Goal: Transaction & Acquisition: Purchase product/service

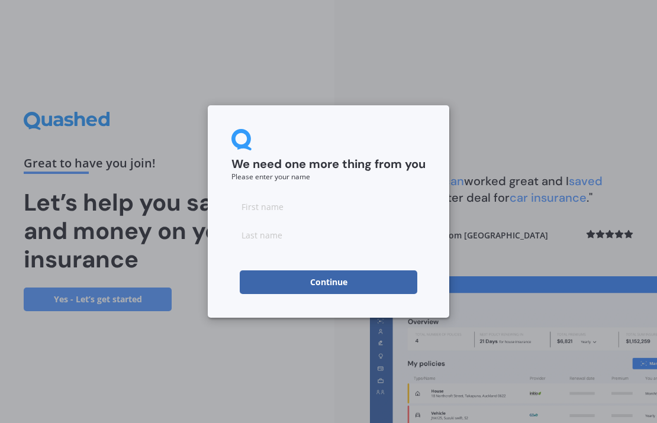
click at [412, 191] on form "We need one more thing from you Please enter your name Continue" at bounding box center [328, 211] width 194 height 165
click at [406, 204] on input at bounding box center [328, 207] width 194 height 24
type input "[PERSON_NAME]"
type input "Mortimer-Good"
click at [341, 281] on button "Continue" at bounding box center [328, 282] width 177 height 24
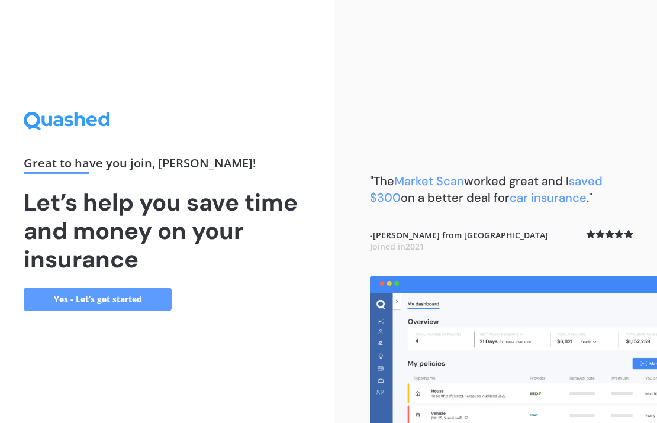
click at [143, 291] on link "Yes - Let’s get started" at bounding box center [98, 300] width 148 height 24
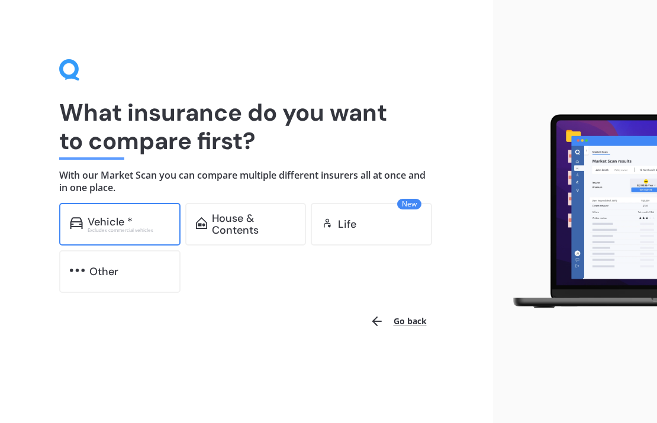
click at [149, 221] on div "Vehicle *" at bounding box center [129, 222] width 82 height 12
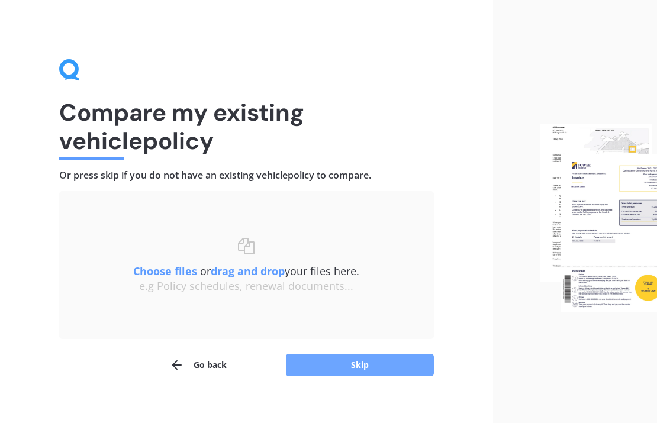
click at [310, 362] on button "Skip" at bounding box center [360, 365] width 148 height 22
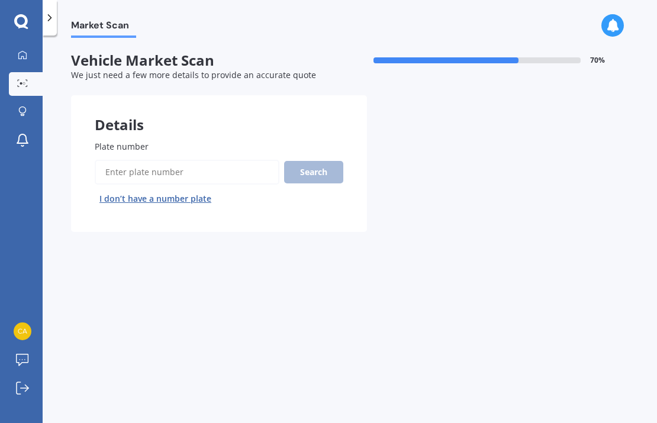
click at [221, 178] on input "Plate number" at bounding box center [187, 172] width 185 height 25
type input "hsg587"
click at [0, 0] on button "Next" at bounding box center [0, 0] width 0 height 0
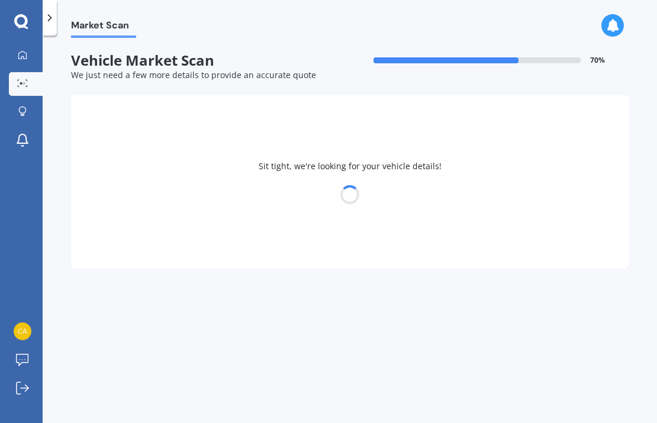
select select "TOYOTA"
select select "IPSUM"
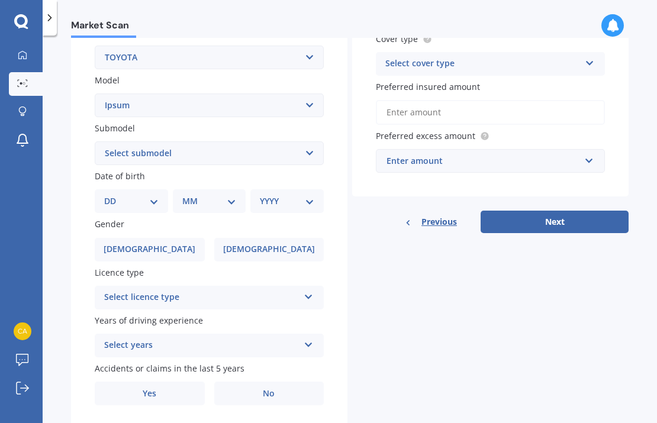
scroll to position [246, 0]
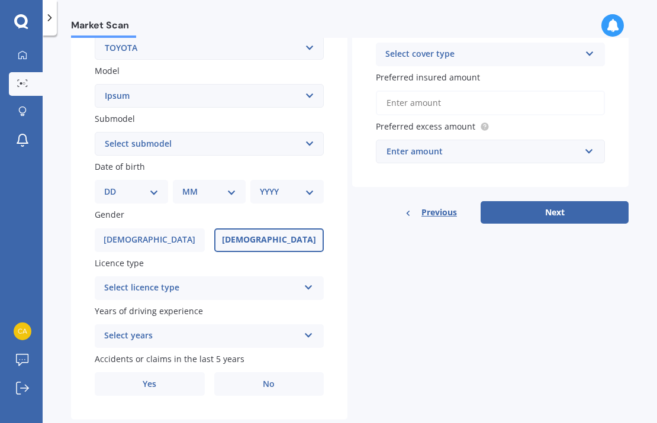
click at [241, 248] on label "[DEMOGRAPHIC_DATA]" at bounding box center [269, 240] width 110 height 24
click at [0, 0] on input "[DEMOGRAPHIC_DATA]" at bounding box center [0, 0] width 0 height 0
click at [192, 283] on div "Select licence type" at bounding box center [201, 288] width 195 height 14
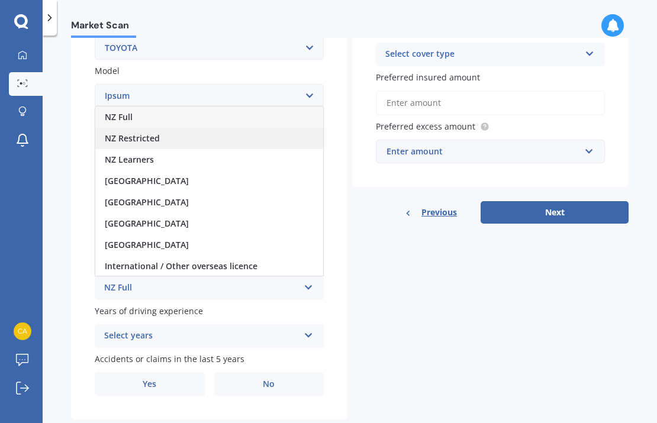
click at [198, 139] on div "NZ Restricted" at bounding box center [209, 138] width 228 height 21
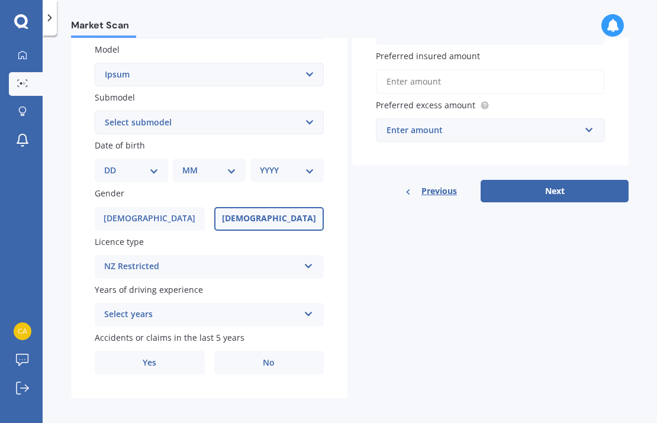
scroll to position [275, 0]
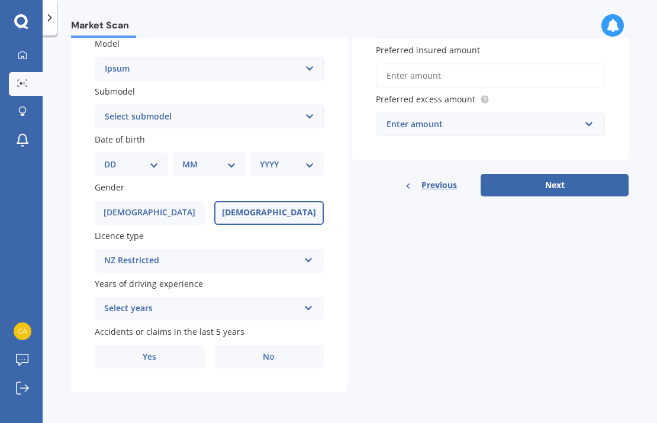
click at [166, 313] on div "Select years" at bounding box center [201, 309] width 195 height 14
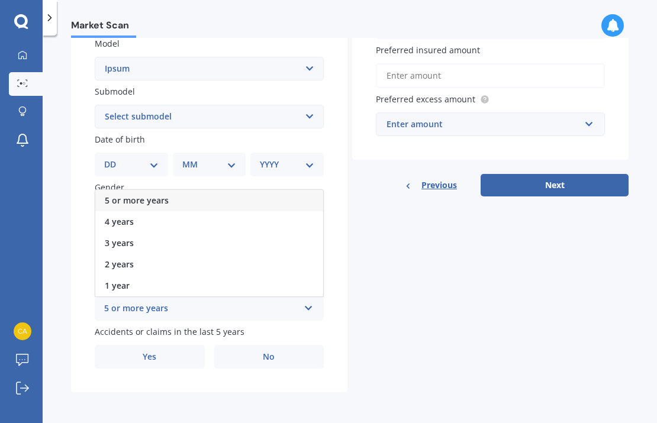
click at [182, 198] on div "5 or more years" at bounding box center [209, 200] width 228 height 21
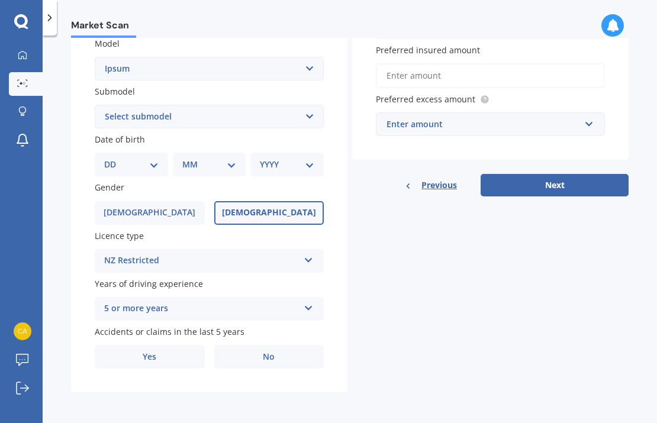
click at [141, 162] on select "DD 01 02 03 04 05 06 07 08 09 10 11 12 13 14 15 16 17 18 19 20 21 22 23 24 25 2…" at bounding box center [131, 164] width 54 height 13
select select "19"
click at [114, 158] on select "DD 01 02 03 04 05 06 07 08 09 10 11 12 13 14 15 16 17 18 19 20 21 22 23 24 25 2…" at bounding box center [131, 164] width 54 height 13
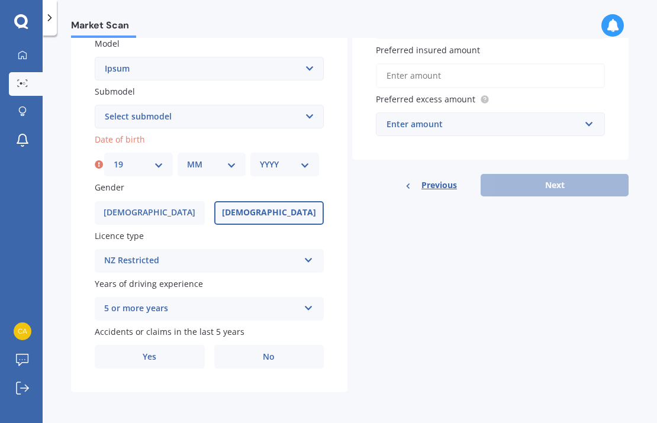
click at [188, 170] on select "MM 01 02 03 04 05 06 07 08 09 10 11 12" at bounding box center [212, 164] width 50 height 13
select select "07"
click at [187, 158] on select "MM 01 02 03 04 05 06 07 08 09 10 11 12" at bounding box center [212, 164] width 50 height 13
click at [285, 165] on select "YYYY 2025 2024 2023 2022 2021 2020 2019 2018 2017 2016 2015 2014 2013 2012 2011…" at bounding box center [285, 164] width 50 height 13
select select "1999"
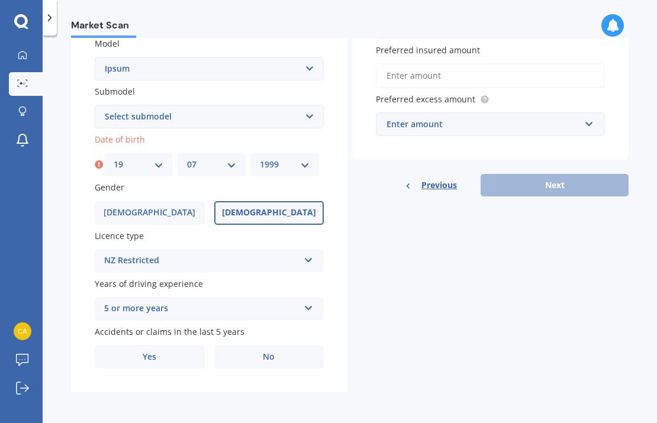
click at [260, 158] on select "YYYY 2025 2024 2023 2022 2021 2020 2019 2018 2017 2016 2015 2014 2013 2012 2011…" at bounding box center [285, 164] width 50 height 13
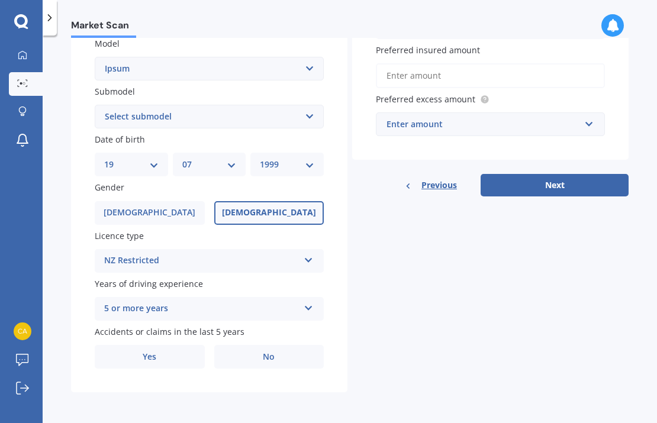
scroll to position [276, 0]
click at [263, 359] on span "No" at bounding box center [269, 357] width 12 height 10
click at [0, 0] on input "No" at bounding box center [0, 0] width 0 height 0
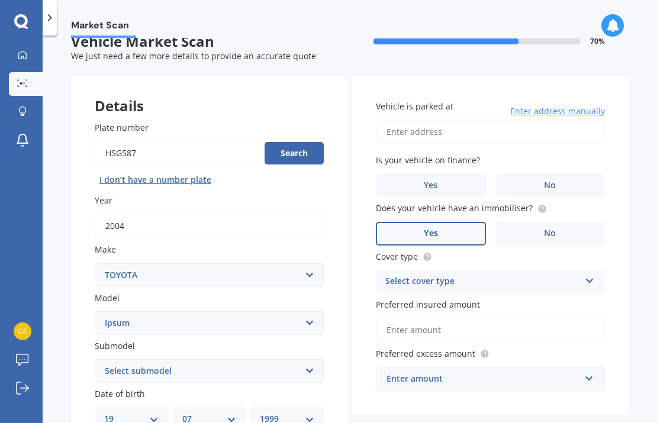
scroll to position [1, 0]
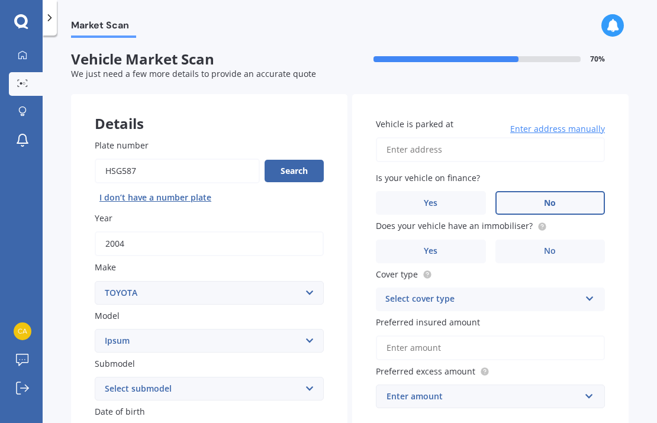
click at [534, 192] on label "No" at bounding box center [550, 203] width 110 height 24
click at [0, 0] on input "No" at bounding box center [0, 0] width 0 height 0
click at [511, 145] on input "Vehicle is parked at" at bounding box center [490, 149] width 229 height 25
type input "[STREET_ADDRESS]"
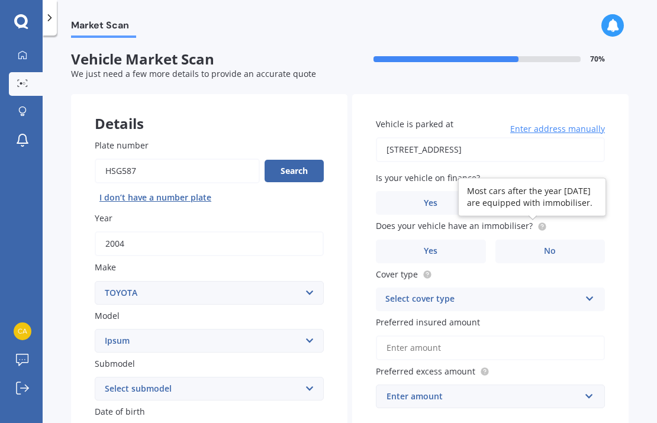
click at [538, 225] on circle at bounding box center [542, 226] width 8 height 8
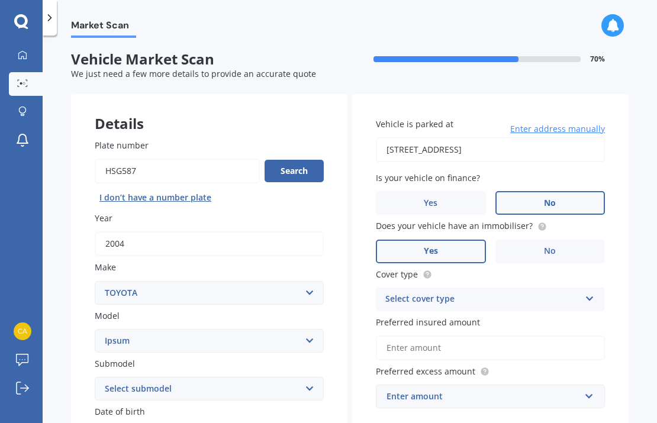
click at [451, 243] on label "Yes" at bounding box center [431, 252] width 110 height 24
click at [0, 0] on input "Yes" at bounding box center [0, 0] width 0 height 0
click at [452, 295] on div "Select cover type" at bounding box center [482, 299] width 195 height 14
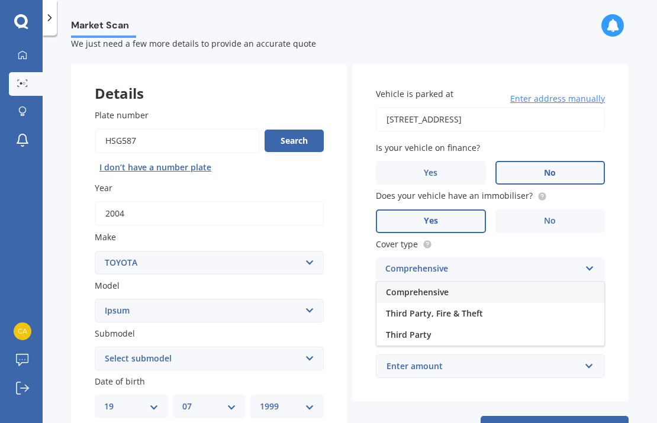
scroll to position [34, 0]
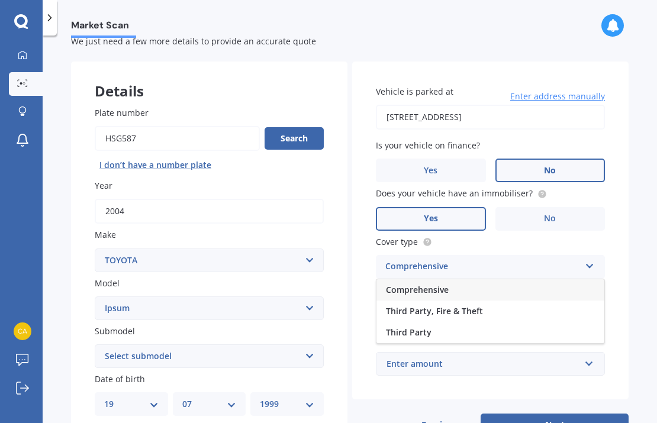
click at [454, 291] on div "Comprehensive" at bounding box center [490, 289] width 228 height 21
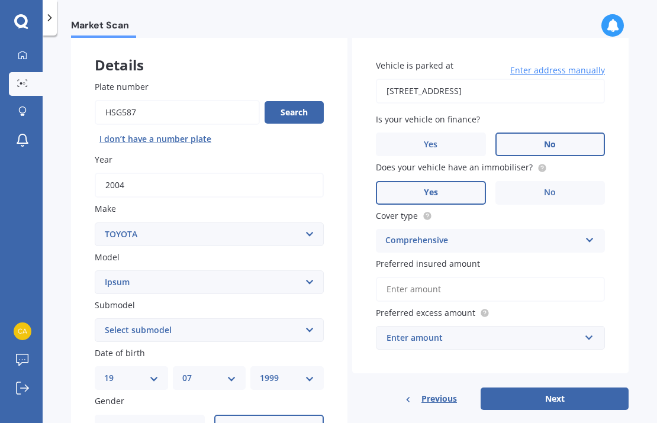
scroll to position [64, 0]
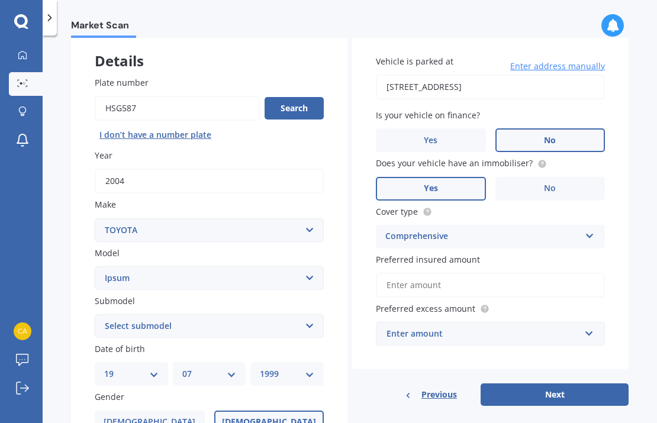
click at [451, 291] on input "Preferred insured amount" at bounding box center [490, 285] width 229 height 25
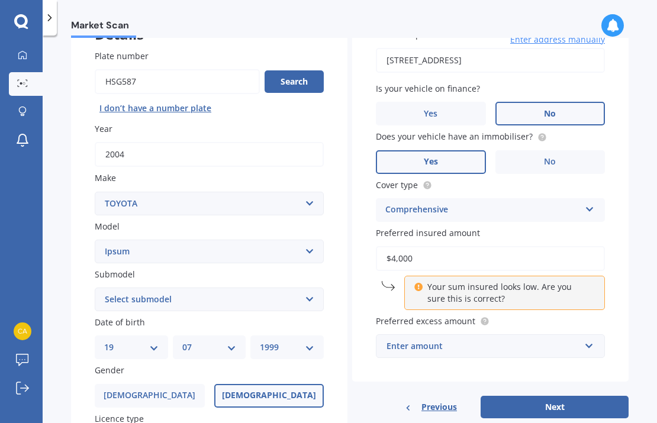
scroll to position [96, 0]
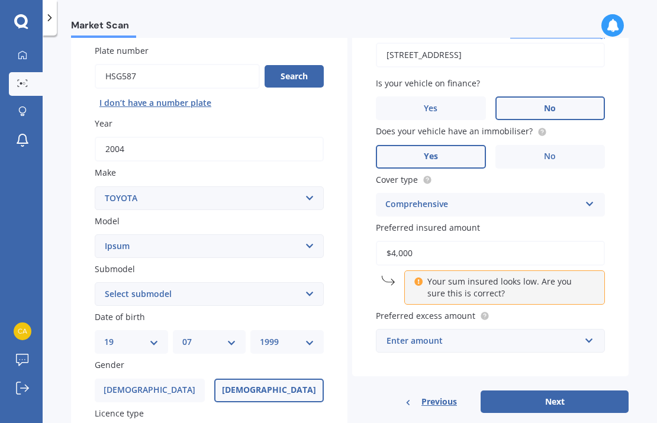
type input "$4,000"
click at [525, 343] on div "Enter amount" at bounding box center [482, 340] width 193 height 13
click at [630, 326] on div "Market Scan Vehicle Market Scan 70 % We just need a few more details to provide…" at bounding box center [350, 232] width 614 height 388
click at [524, 331] on input "text" at bounding box center [486, 341] width 218 height 22
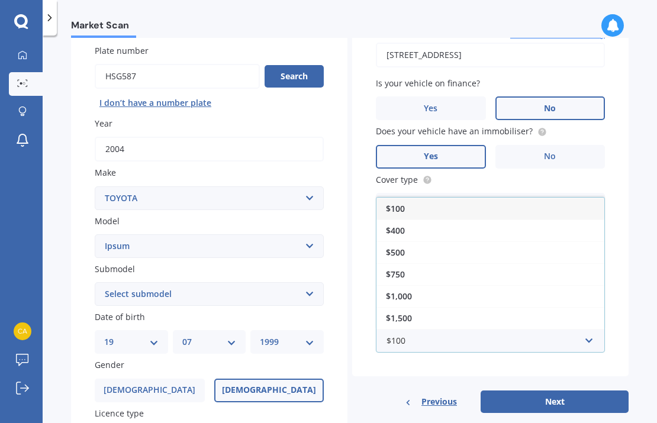
click at [503, 217] on div "$100" at bounding box center [490, 209] width 228 height 22
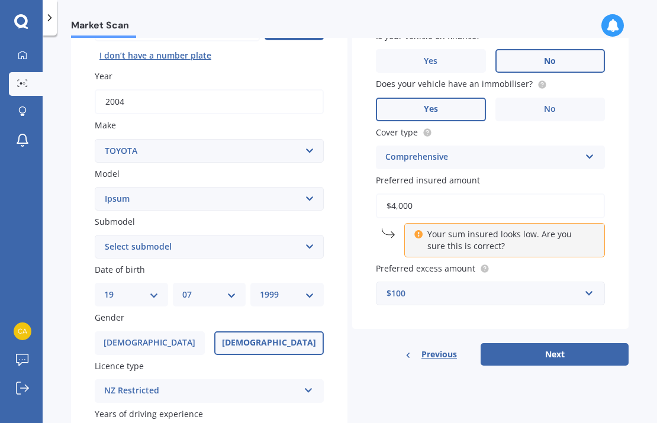
scroll to position [154, 0]
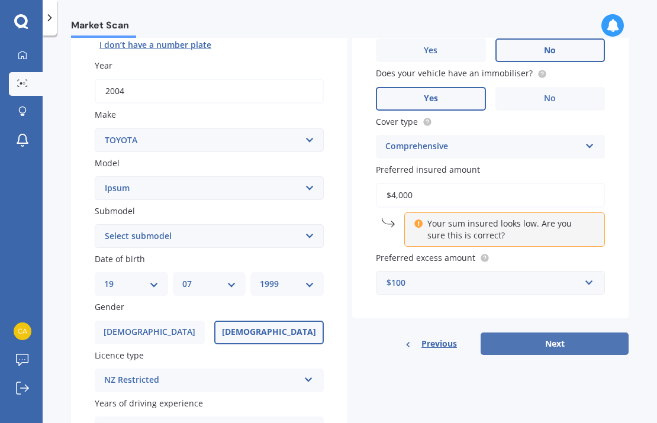
click at [521, 347] on button "Next" at bounding box center [554, 344] width 148 height 22
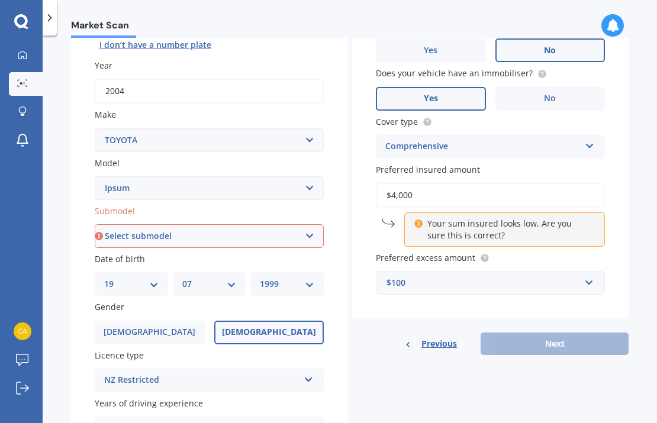
click at [262, 231] on select "Select submodel (All)" at bounding box center [209, 236] width 229 height 24
select select "(ALL)"
click at [95, 225] on select "Select submodel (All)" at bounding box center [209, 236] width 229 height 24
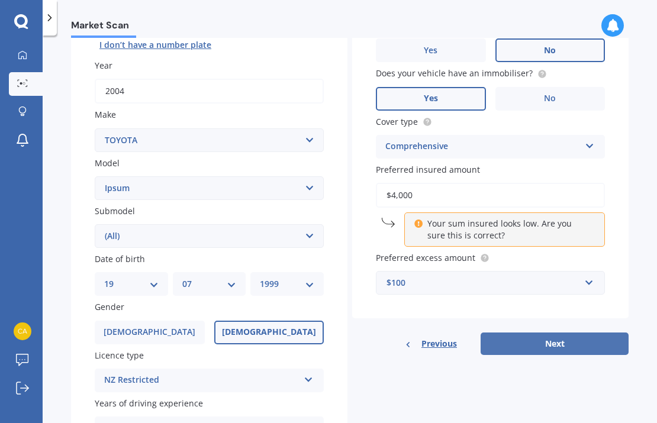
click at [492, 342] on button "Next" at bounding box center [554, 344] width 148 height 22
select select "19"
select select "07"
select select "1999"
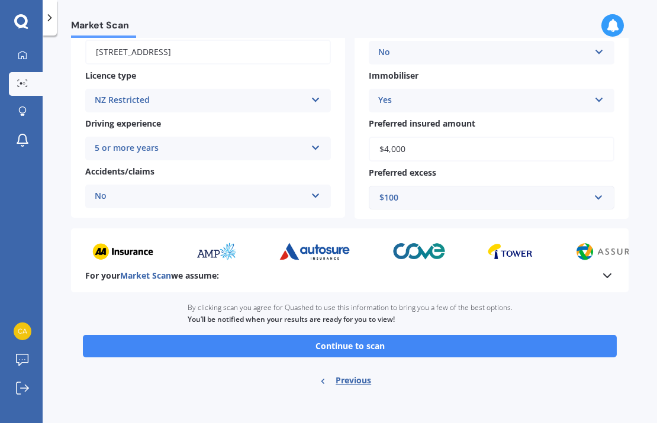
scroll to position [189, 0]
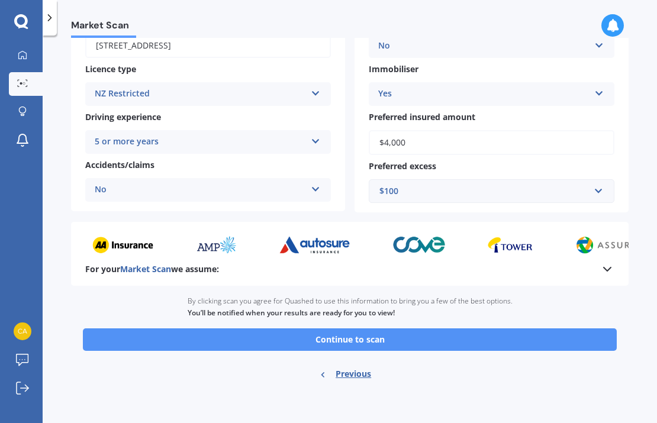
click at [317, 333] on button "Continue to scan" at bounding box center [350, 339] width 534 height 22
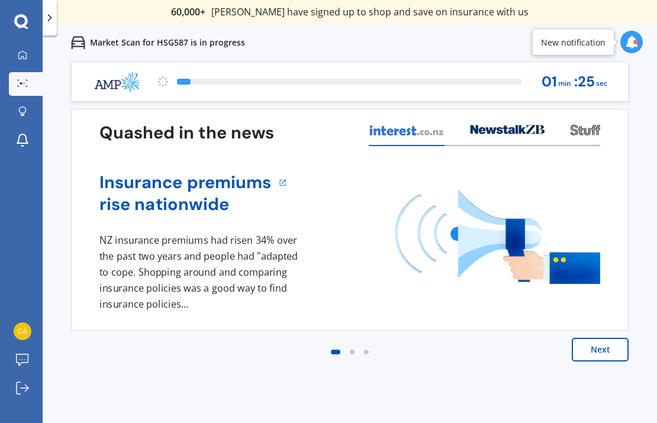
click at [593, 347] on button "Next" at bounding box center [600, 350] width 57 height 24
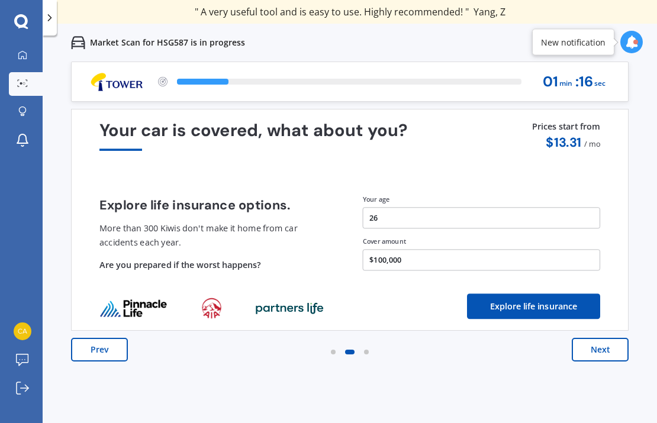
click at [482, 303] on button "Explore life insurance" at bounding box center [533, 305] width 133 height 25
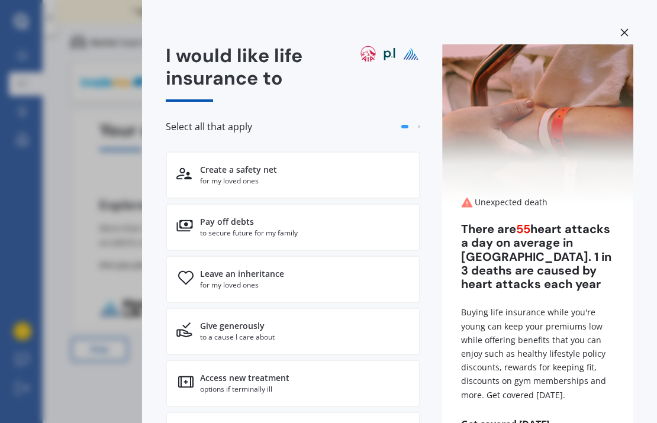
click at [618, 24] on div at bounding box center [624, 34] width 18 height 21
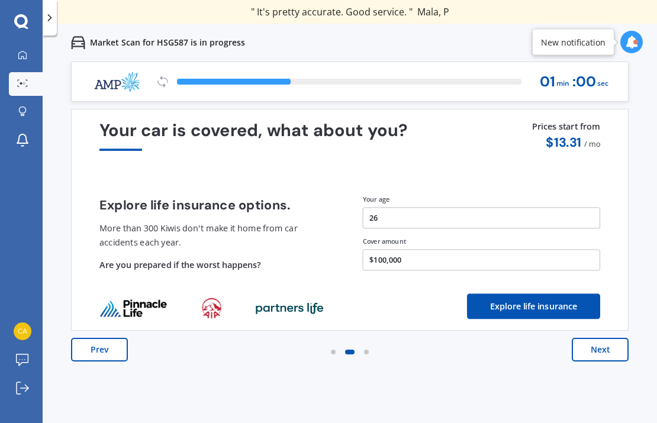
click at [577, 354] on button "Next" at bounding box center [600, 350] width 57 height 24
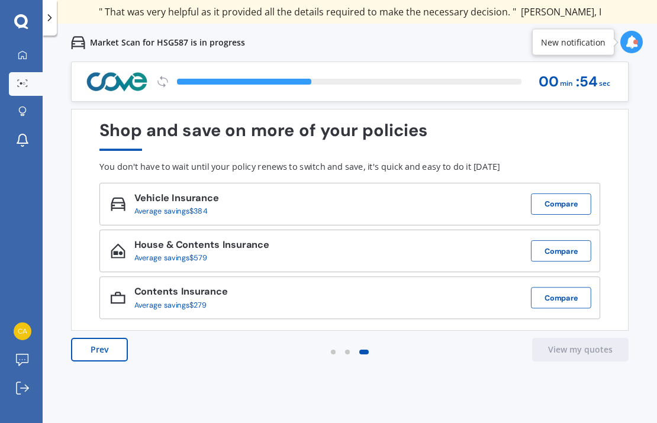
click at [113, 350] on button "Prev" at bounding box center [99, 350] width 57 height 24
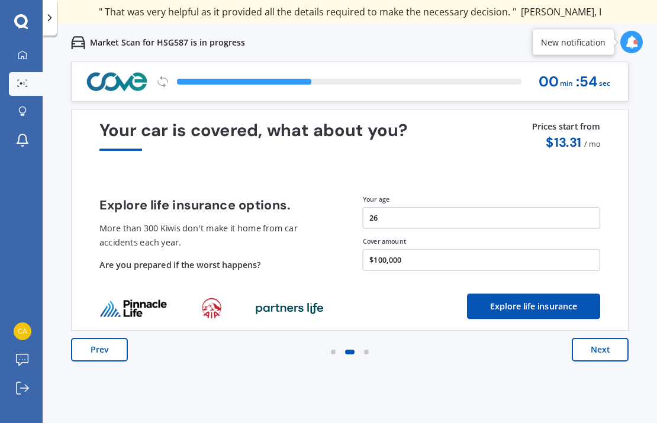
click at [113, 350] on button "Prev" at bounding box center [99, 350] width 57 height 24
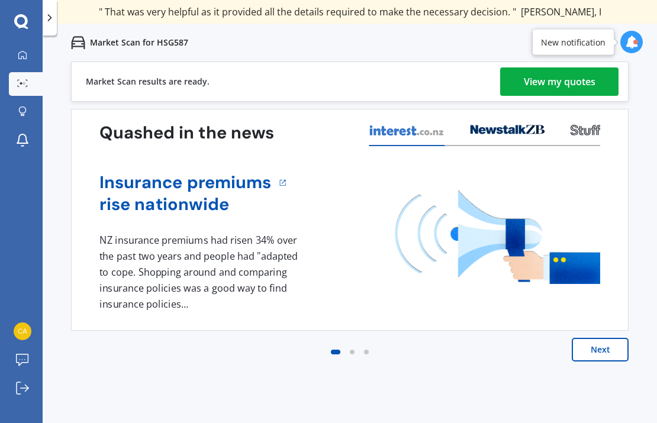
click at [511, 82] on link "View my quotes" at bounding box center [559, 81] width 118 height 28
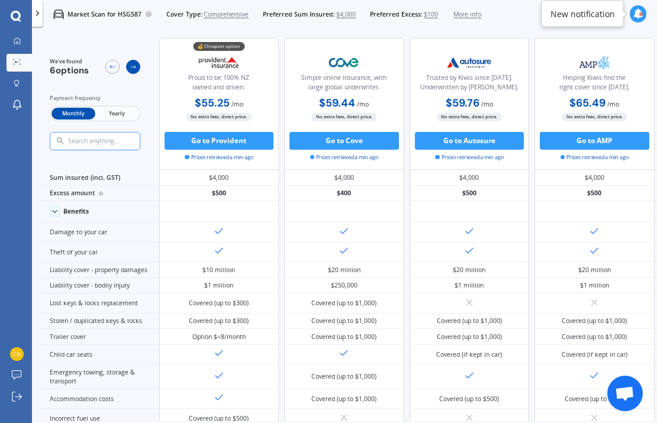
click at [132, 67] on icon at bounding box center [133, 66] width 7 height 7
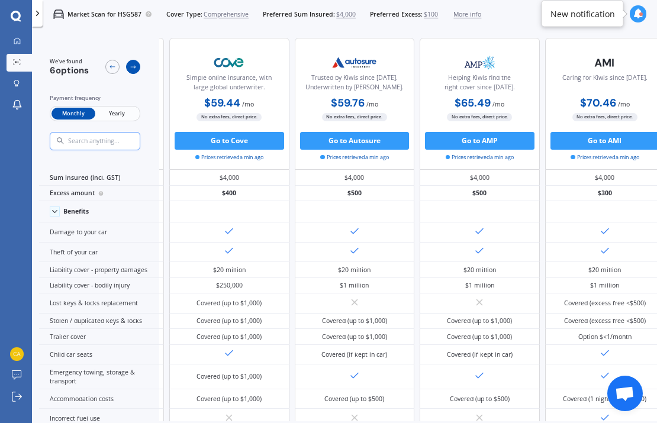
scroll to position [0, 160]
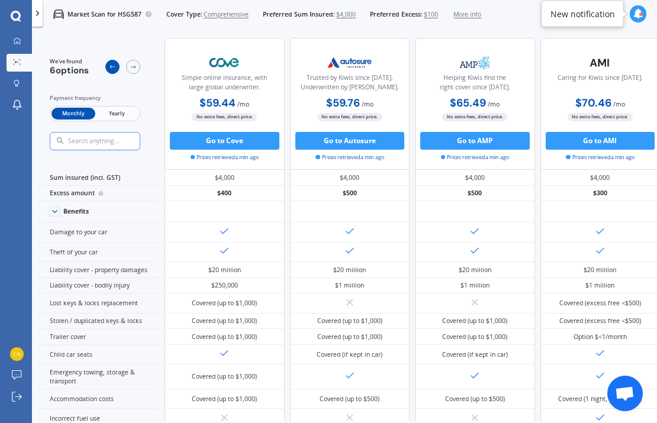
click at [110, 71] on div at bounding box center [112, 67] width 14 height 14
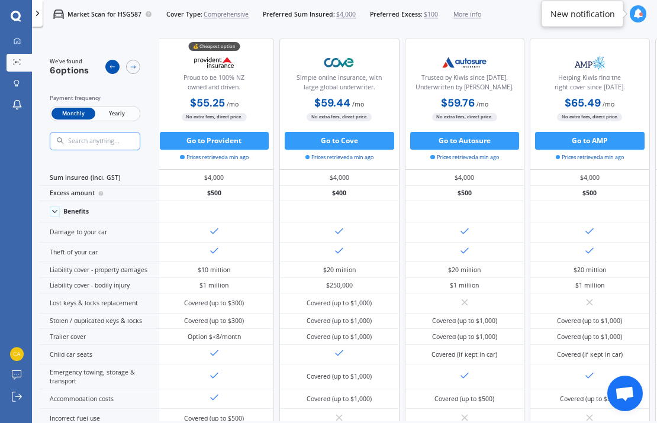
scroll to position [0, 0]
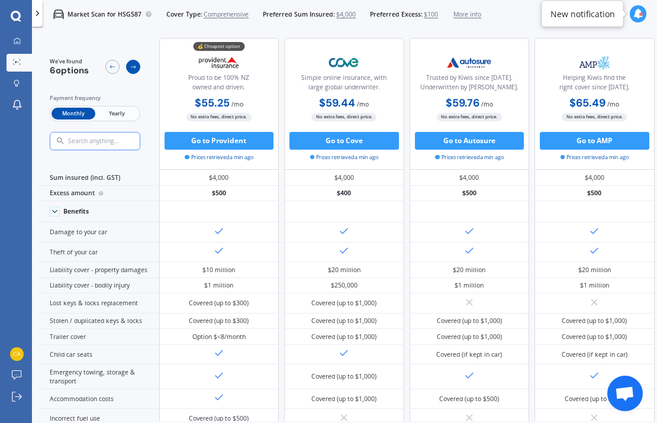
click at [137, 66] on div at bounding box center [133, 67] width 14 height 14
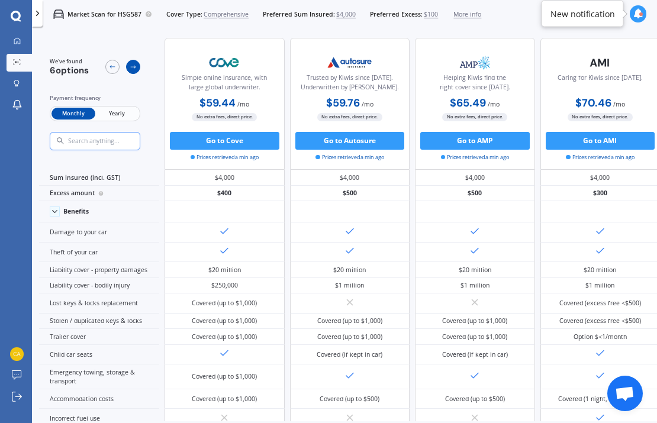
click at [137, 66] on div at bounding box center [133, 67] width 14 height 14
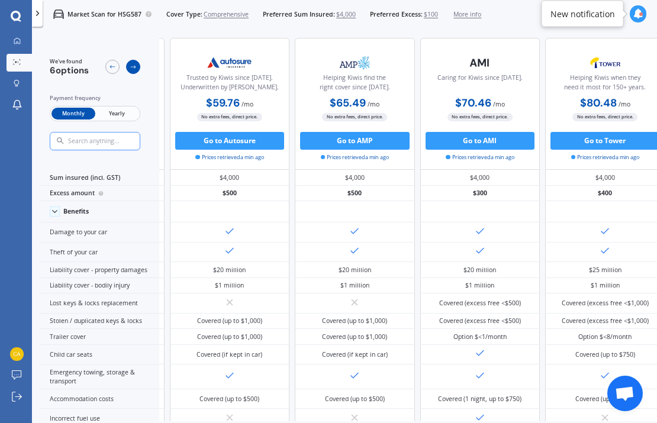
click at [137, 66] on div at bounding box center [133, 67] width 14 height 14
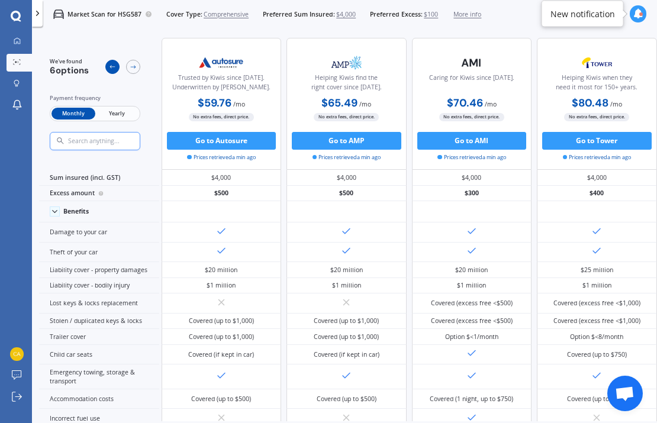
click at [111, 67] on icon at bounding box center [112, 66] width 7 height 7
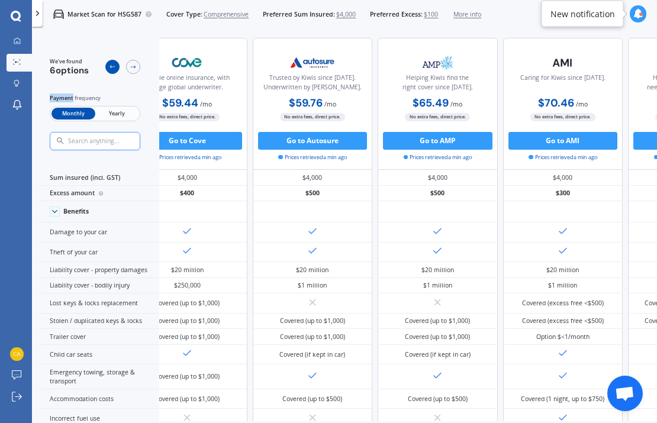
click at [111, 67] on icon at bounding box center [112, 66] width 7 height 7
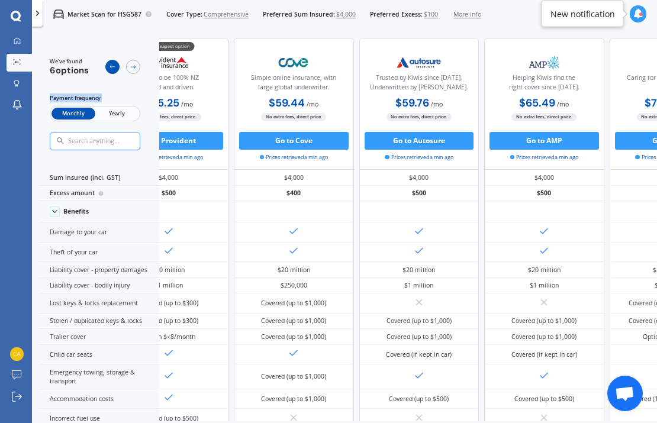
click at [111, 67] on icon at bounding box center [112, 66] width 7 height 7
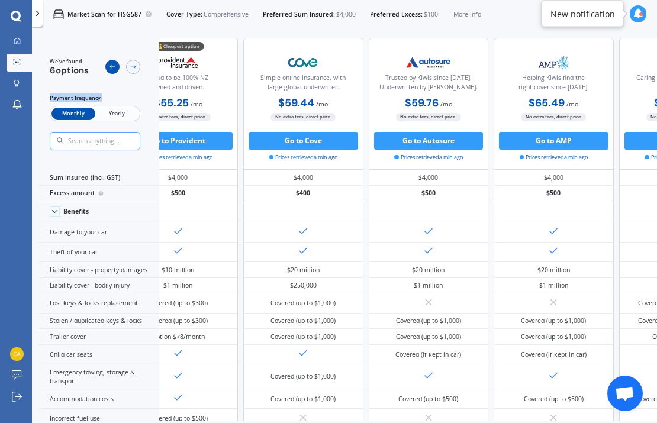
scroll to position [0, 2]
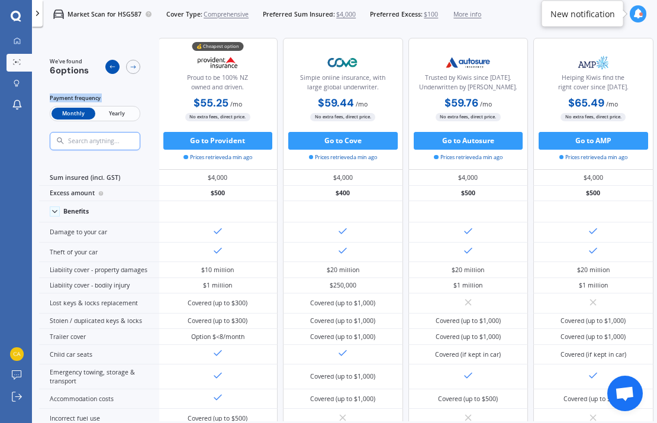
click at [111, 67] on icon at bounding box center [112, 66] width 7 height 7
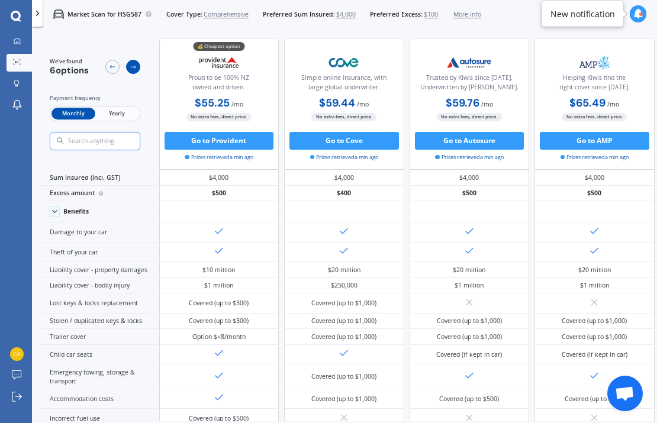
click at [135, 67] on icon at bounding box center [133, 66] width 7 height 7
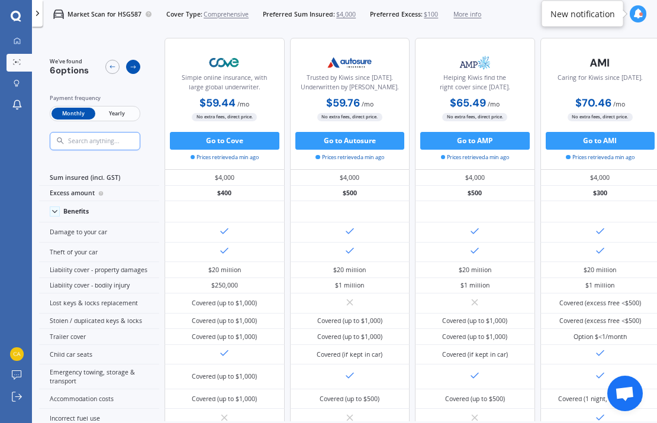
click at [135, 67] on icon at bounding box center [133, 66] width 7 height 7
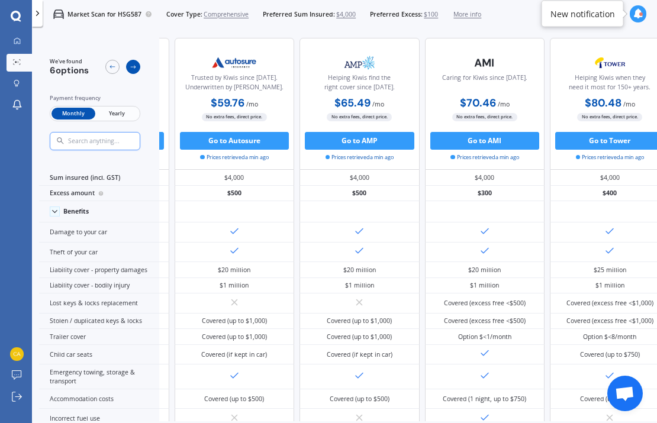
scroll to position [0, 319]
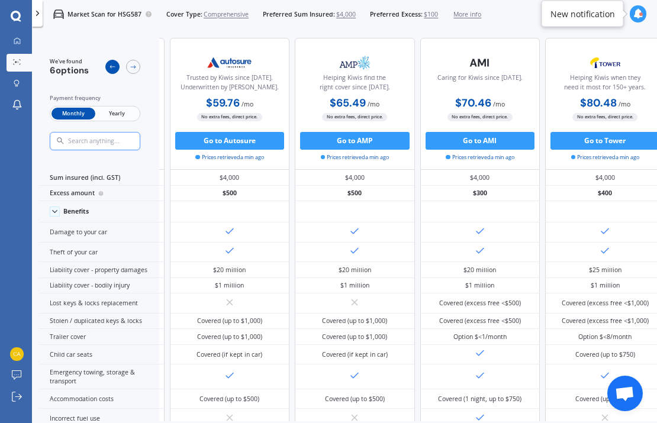
click at [111, 68] on icon at bounding box center [112, 66] width 7 height 7
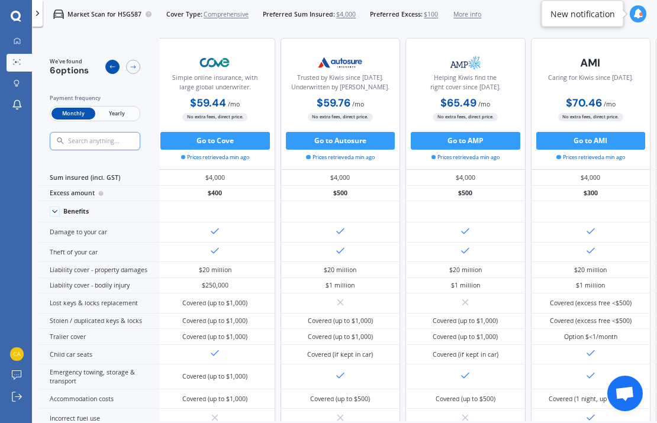
scroll to position [0, 160]
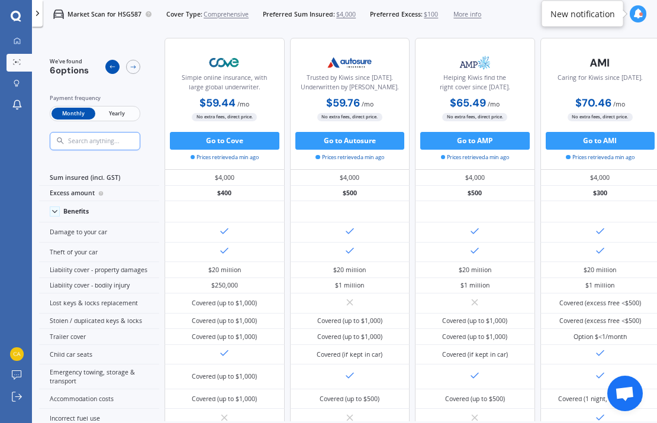
click at [111, 68] on icon at bounding box center [112, 66] width 7 height 7
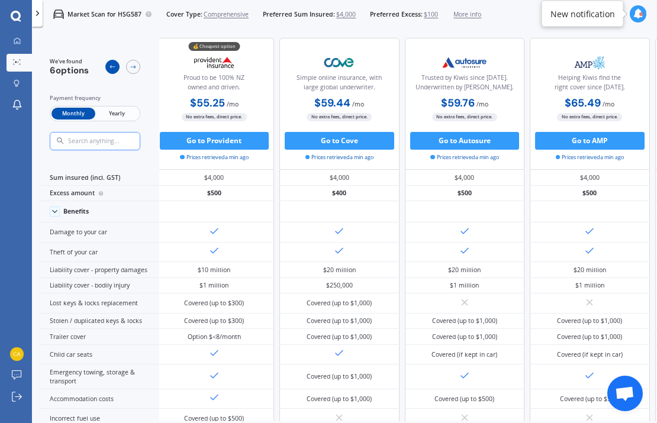
scroll to position [0, 0]
